Goal: Share content: Share content

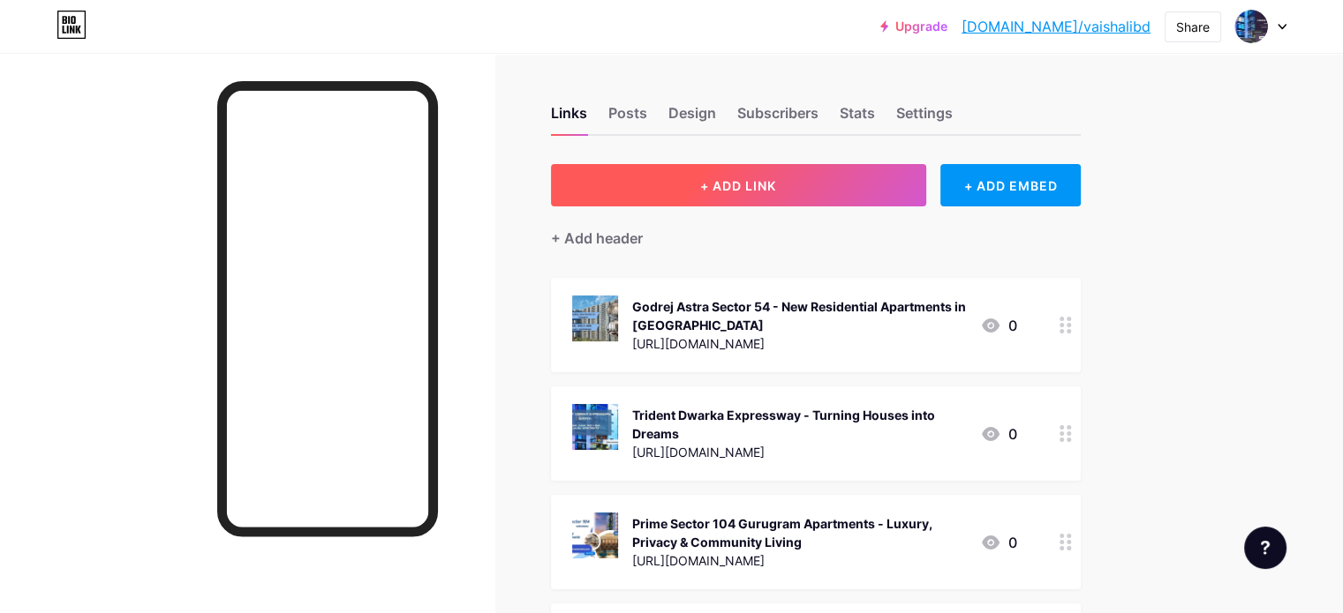
click at [862, 184] on button "+ ADD LINK" at bounding box center [738, 185] width 375 height 42
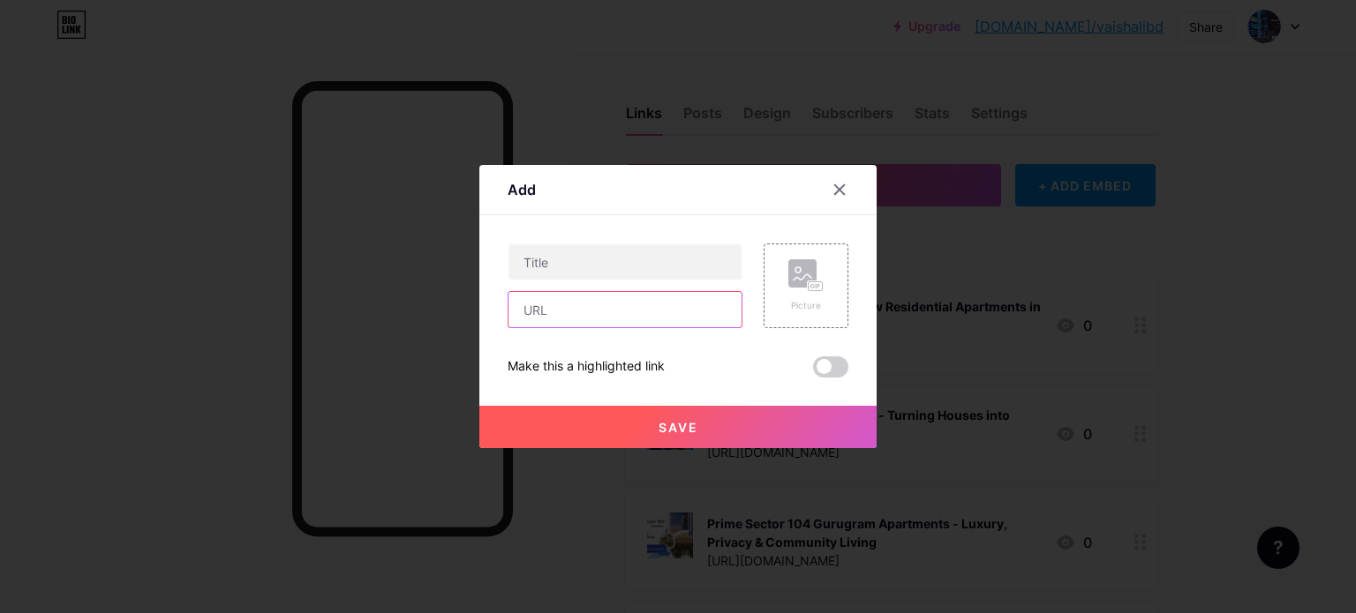
click at [628, 307] on input "text" at bounding box center [624, 309] width 233 height 35
paste input "[URL][DOMAIN_NAME]"
type input "[URL][DOMAIN_NAME]"
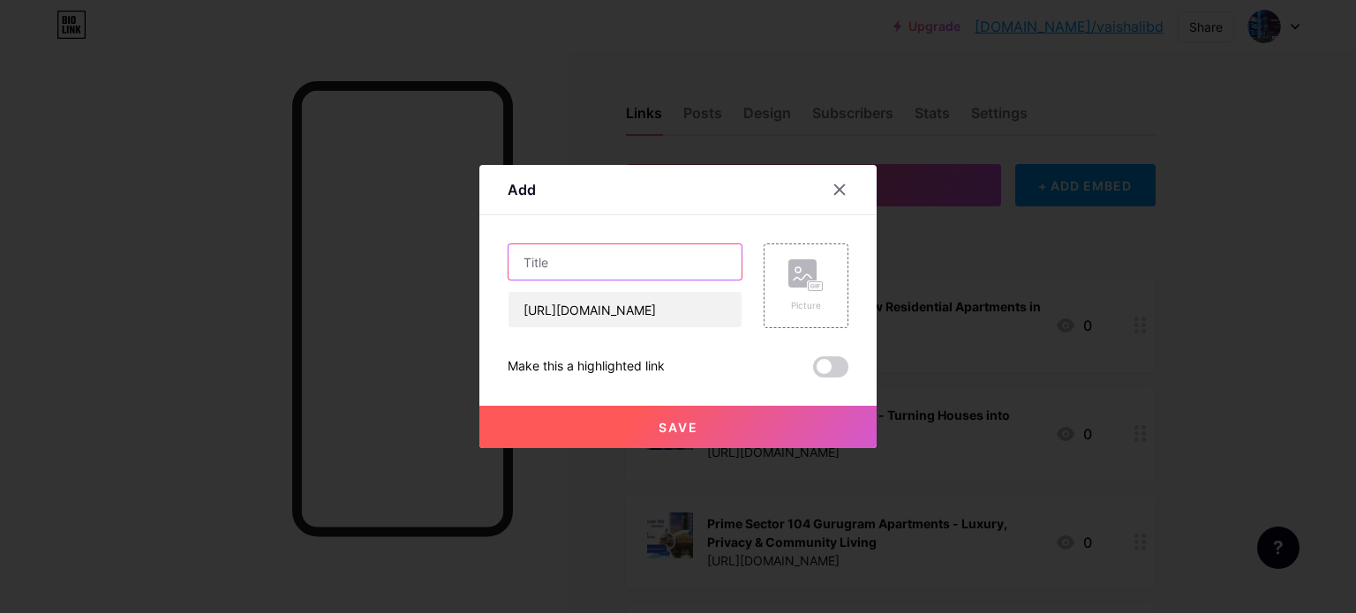
click at [584, 250] on input "text" at bounding box center [624, 262] width 233 height 35
paste input "[PERSON_NAME][GEOGRAPHIC_DATA] | New Residential Apartments In [GEOGRAPHIC_DATA]"
type input "[PERSON_NAME][GEOGRAPHIC_DATA] | New Residential Apartments In [GEOGRAPHIC_DATA]"
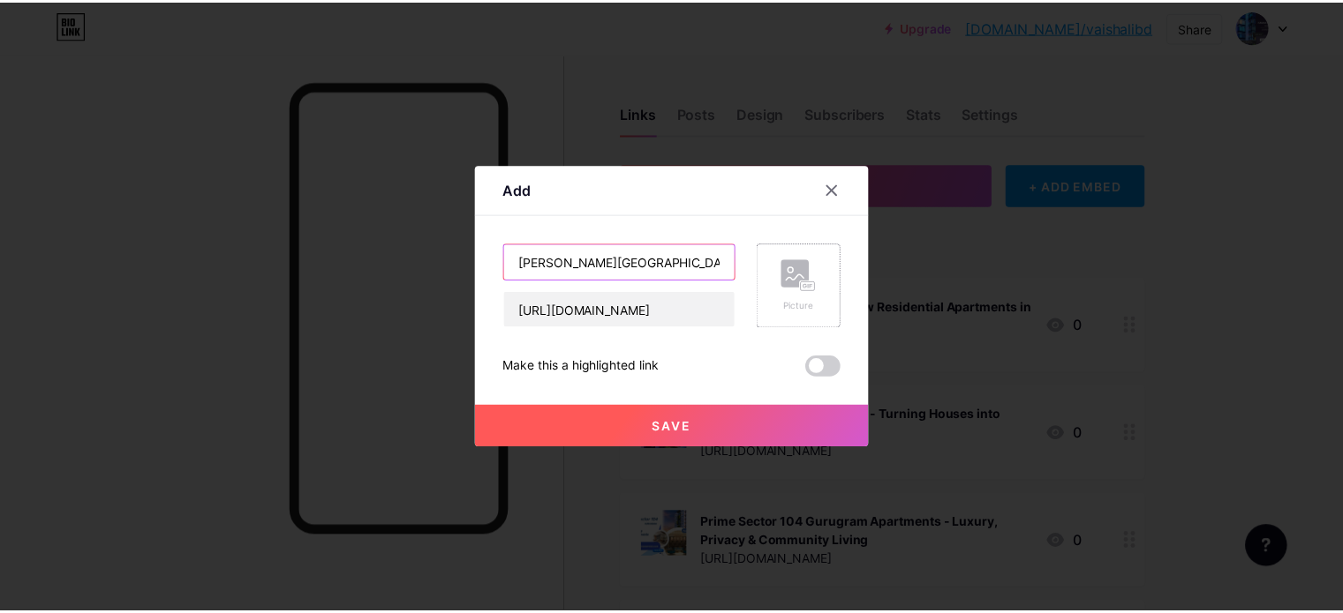
scroll to position [0, 176]
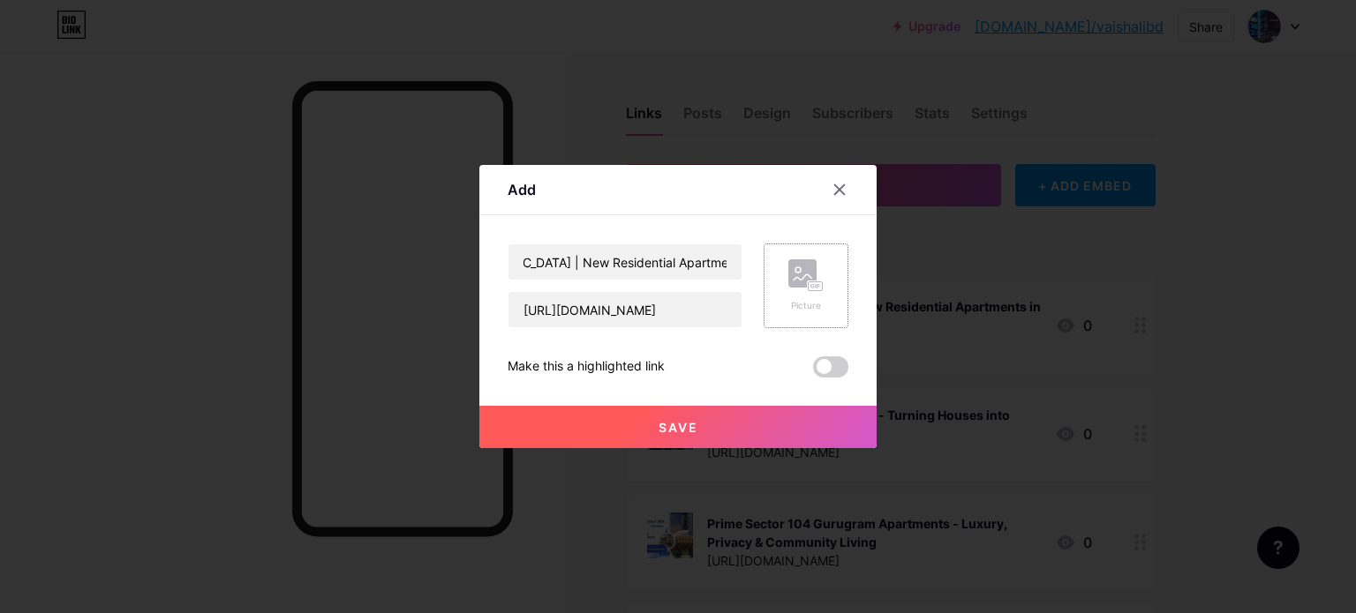
click at [796, 291] on icon at bounding box center [805, 276] width 35 height 33
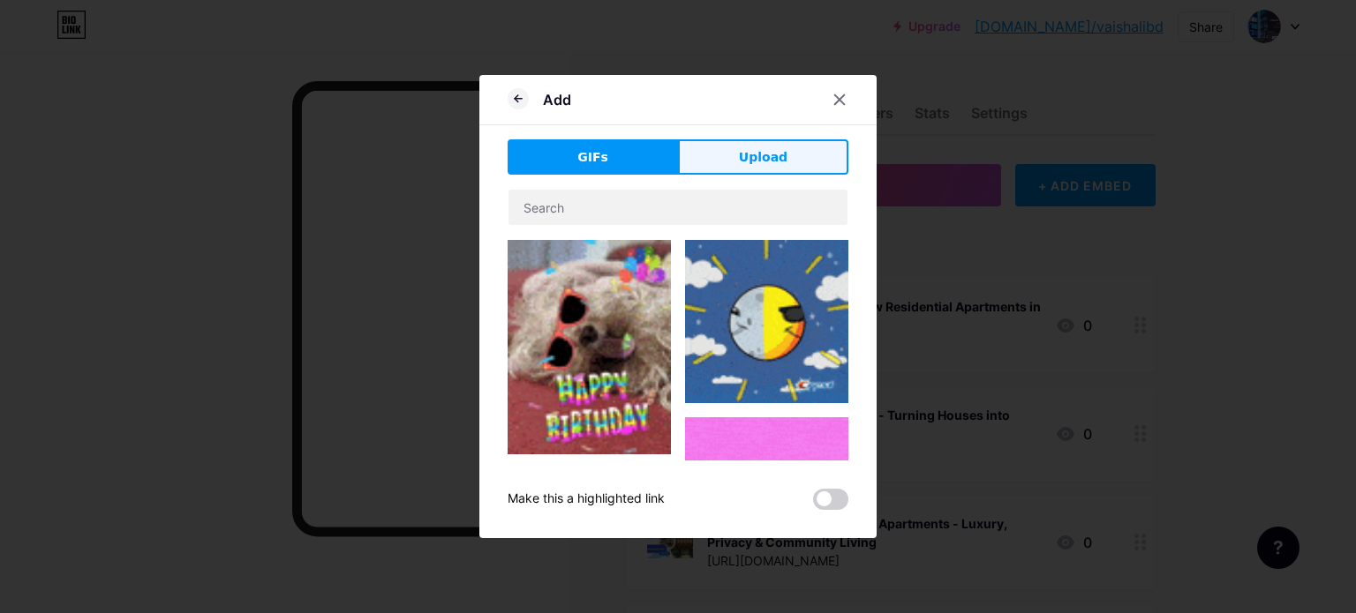
click at [780, 169] on button "Upload" at bounding box center [763, 156] width 170 height 35
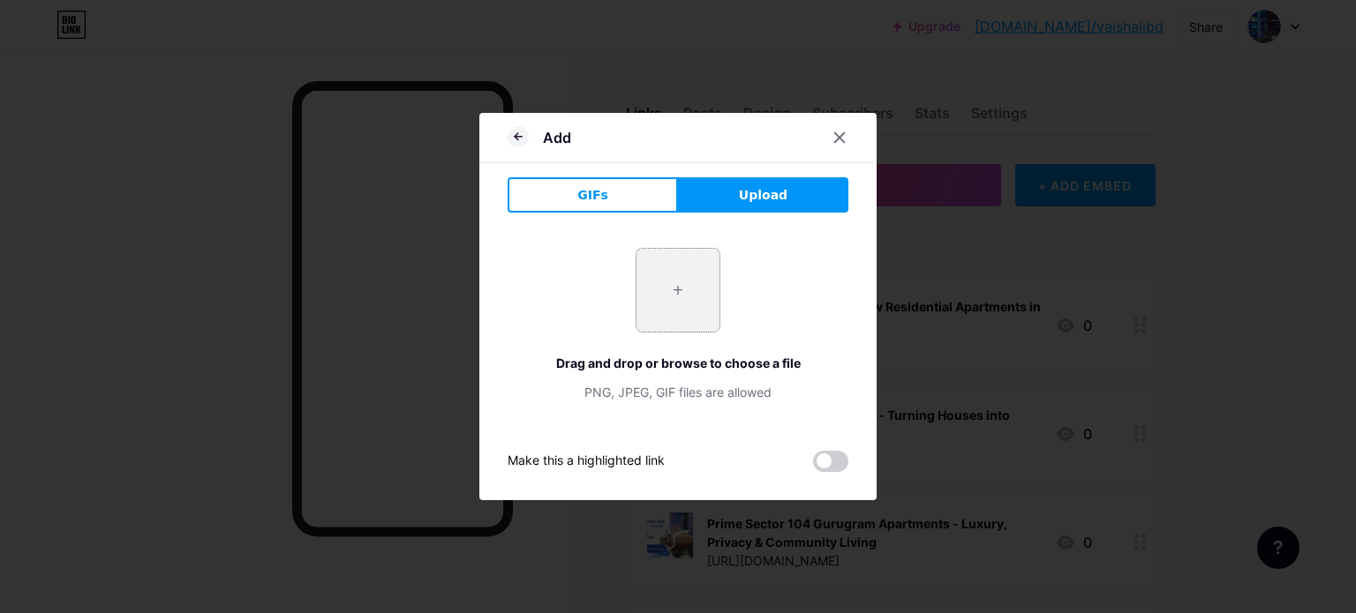
click at [674, 290] on input "file" at bounding box center [677, 290] width 83 height 83
type input "C:\fakepath\3.jpg"
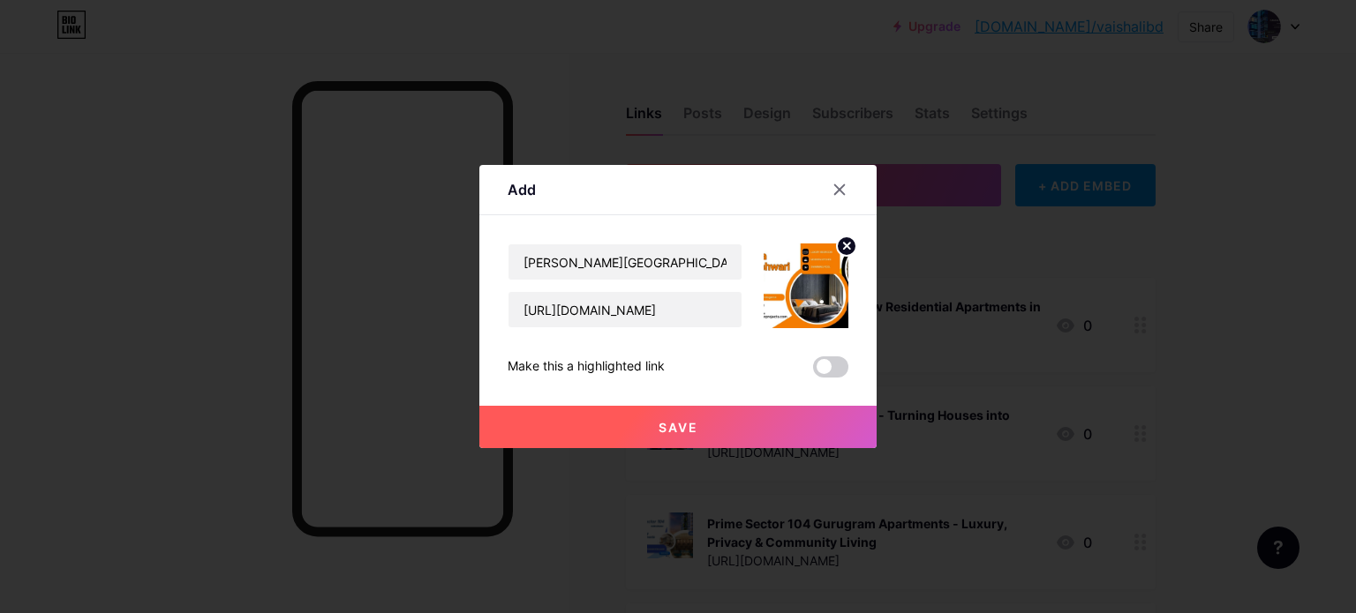
click at [660, 420] on span "Save" at bounding box center [678, 427] width 40 height 15
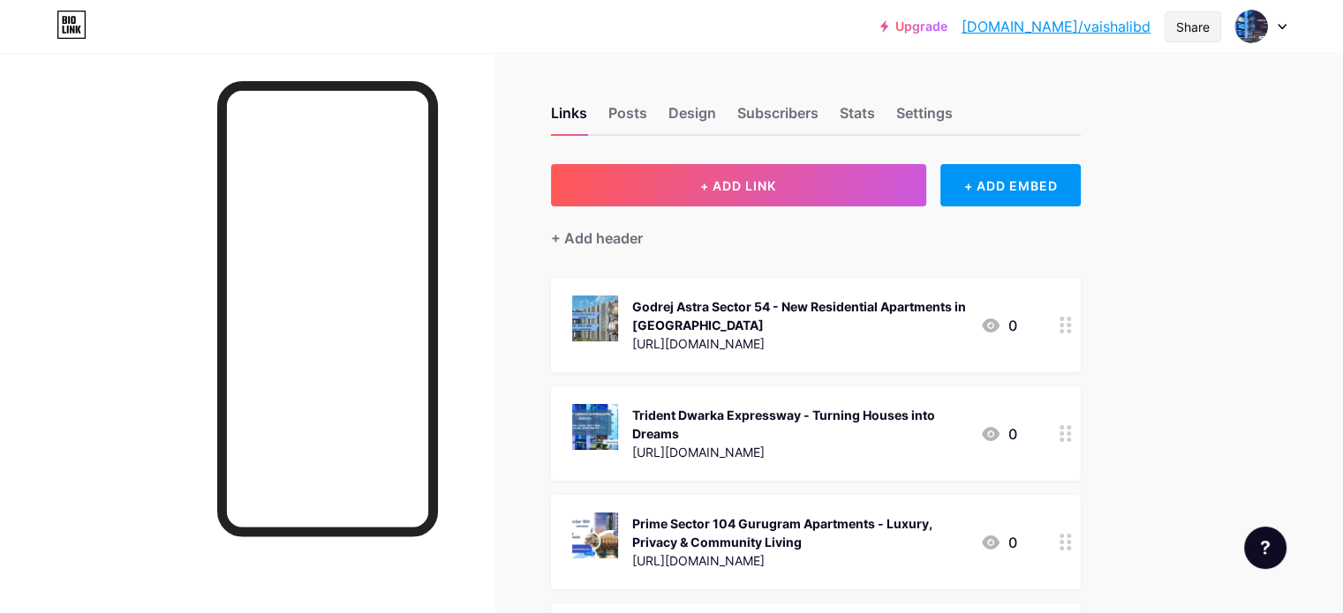
click at [1198, 14] on div "Share" at bounding box center [1192, 26] width 56 height 31
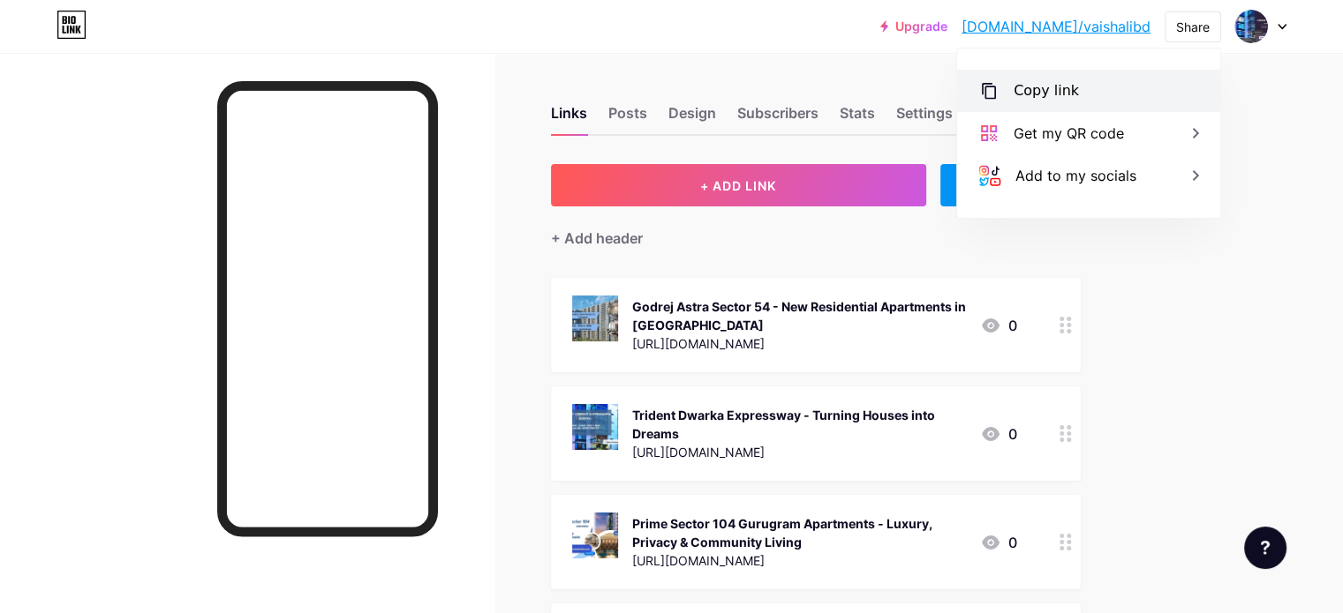
click at [1025, 92] on div "Copy link" at bounding box center [1045, 90] width 65 height 21
